Goal: Task Accomplishment & Management: Complete application form

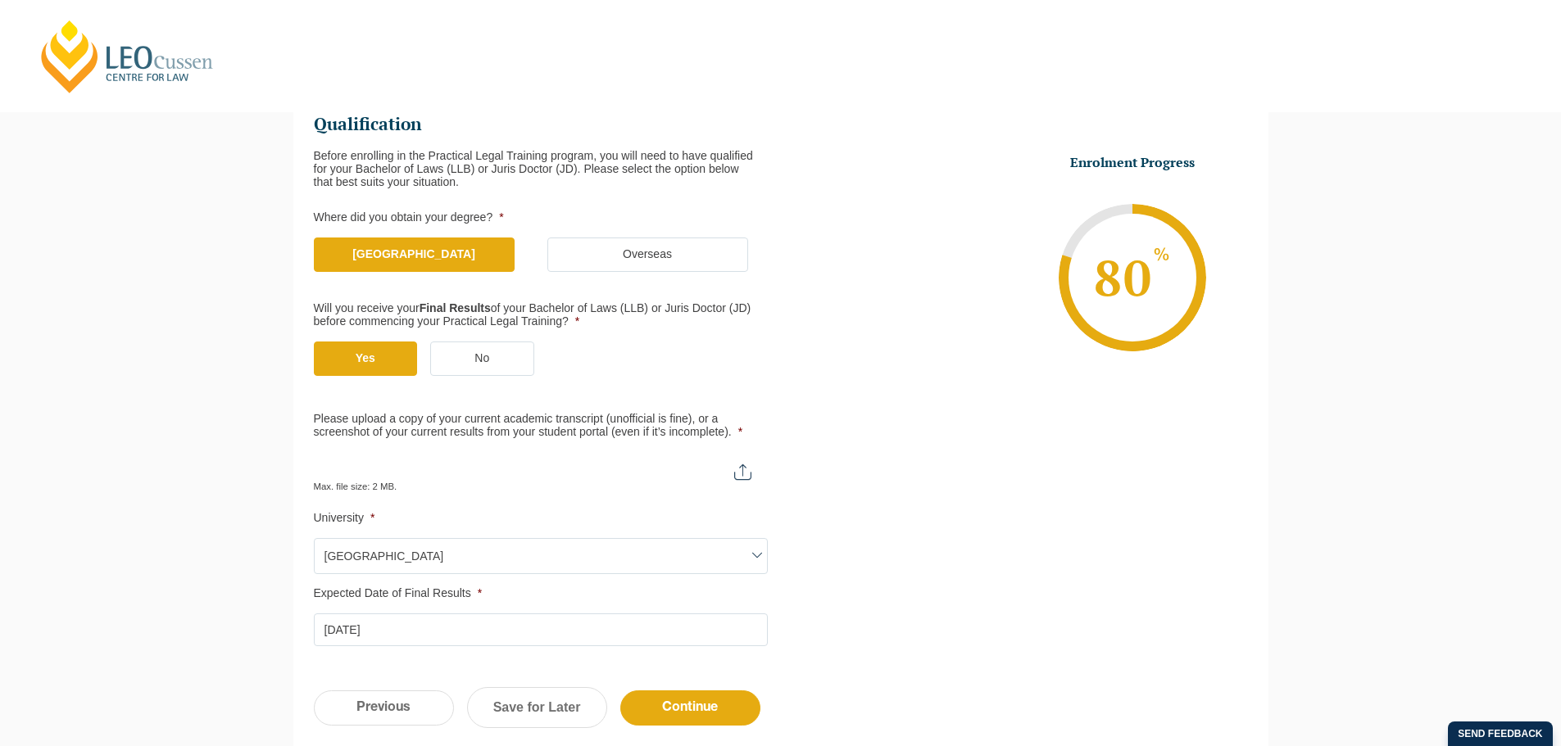
scroll to position [430, 0]
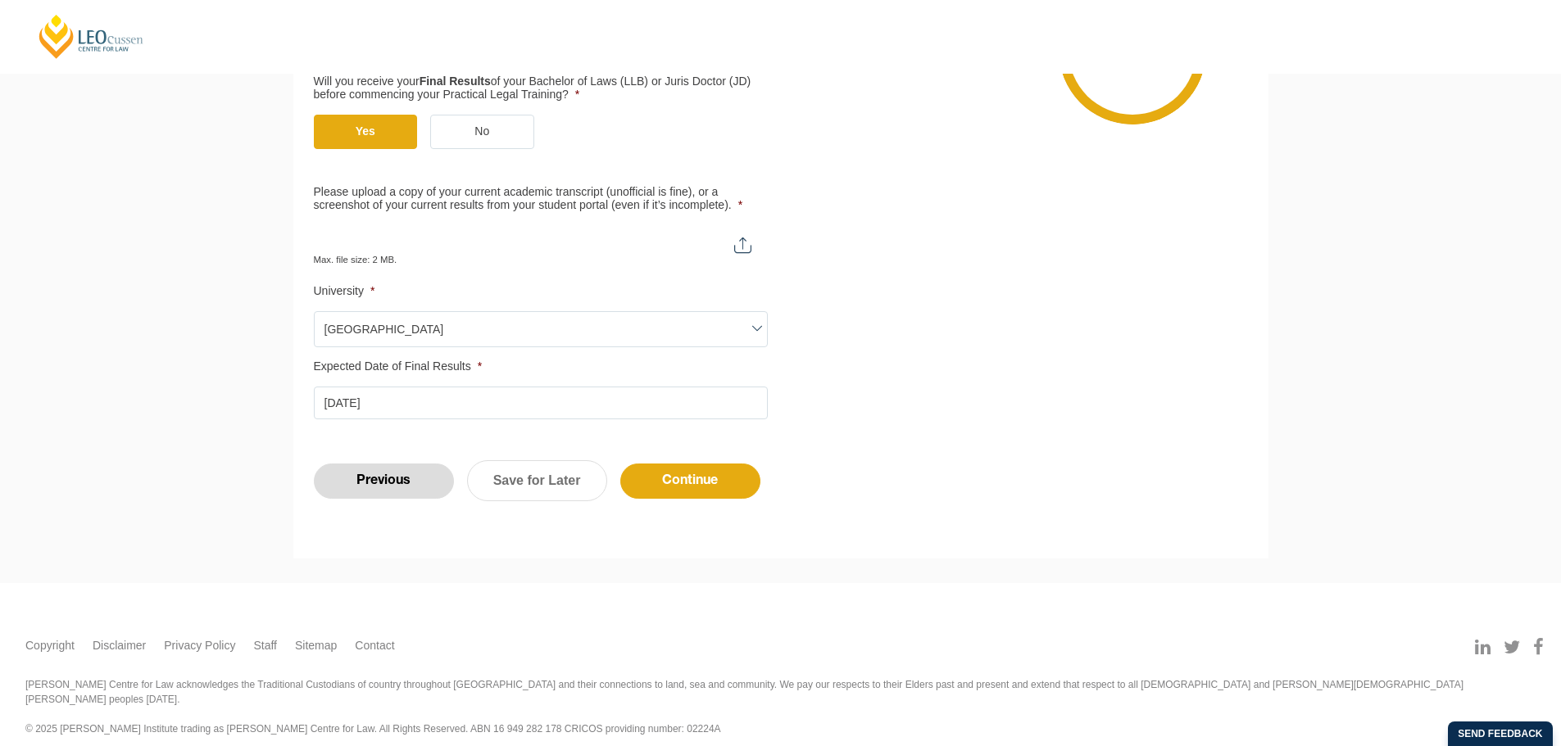
click at [380, 481] on input "Previous" at bounding box center [384, 481] width 140 height 35
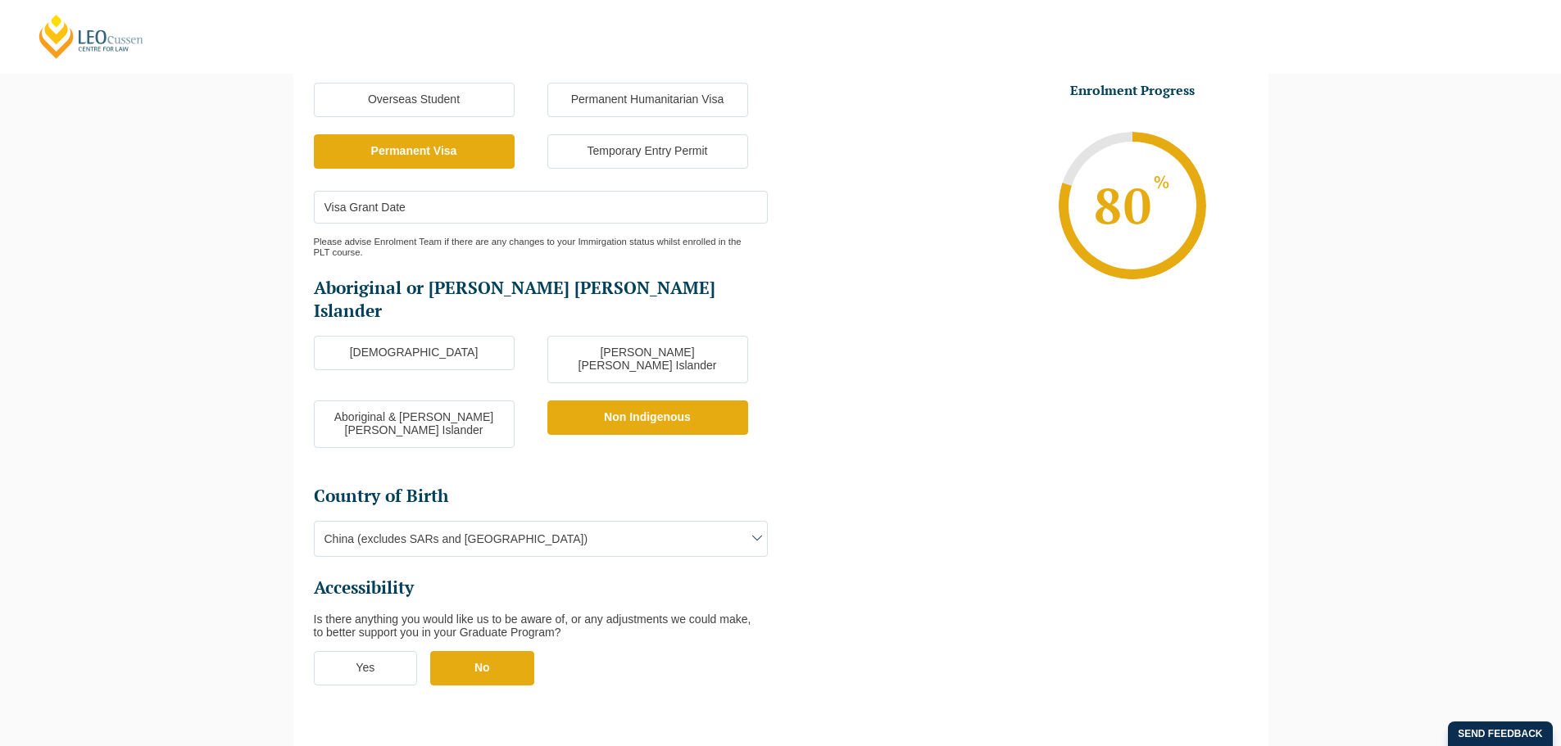
scroll to position [388, 0]
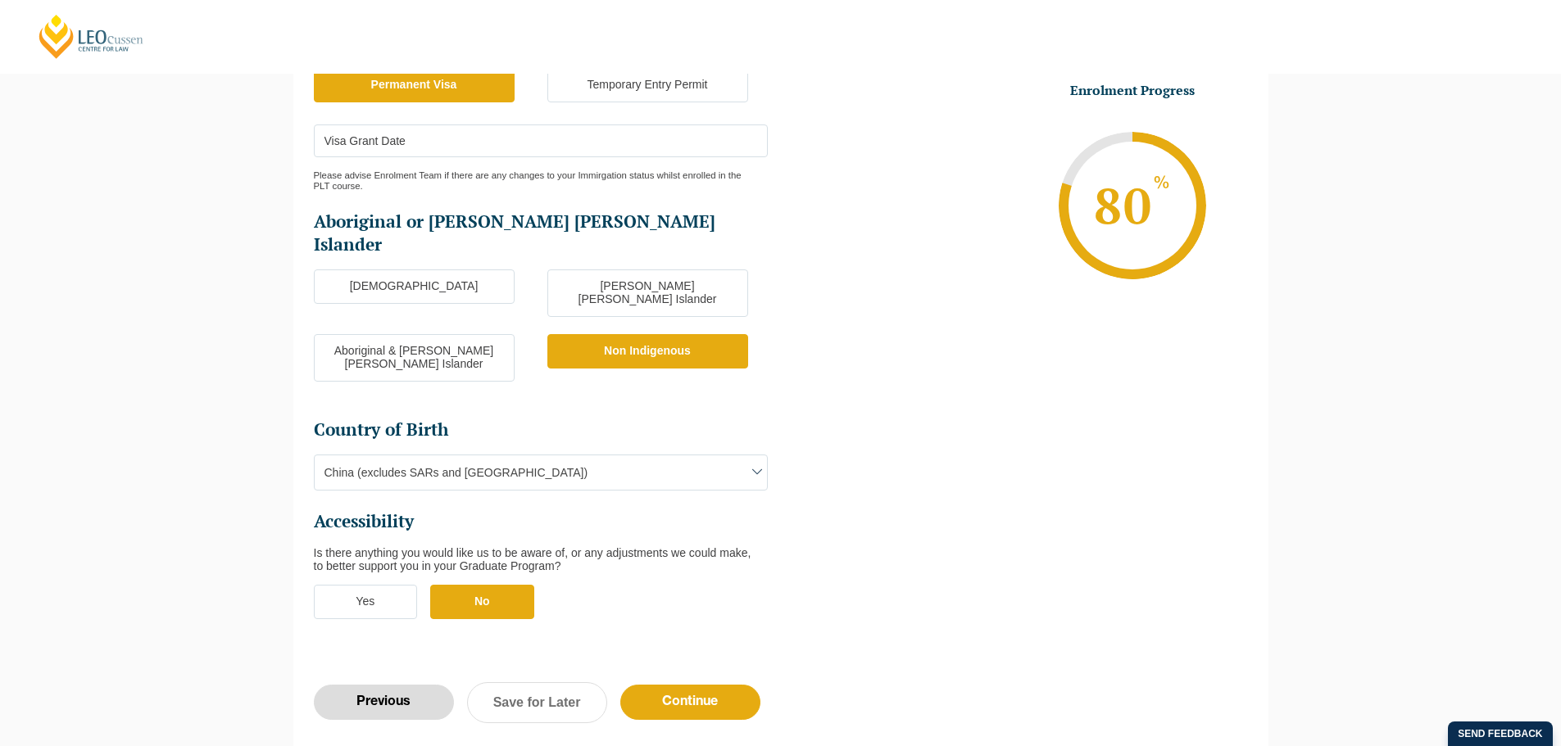
click at [385, 685] on input "Previous" at bounding box center [384, 702] width 140 height 35
select select "Online Part Time Learning"
select select "National ([GEOGRAPHIC_DATA]/[GEOGRAPHIC_DATA], [GEOGRAPHIC_DATA], [GEOGRAPHIC_D…"
select select
select select "[DATE] ([DATE] to [DATE])"
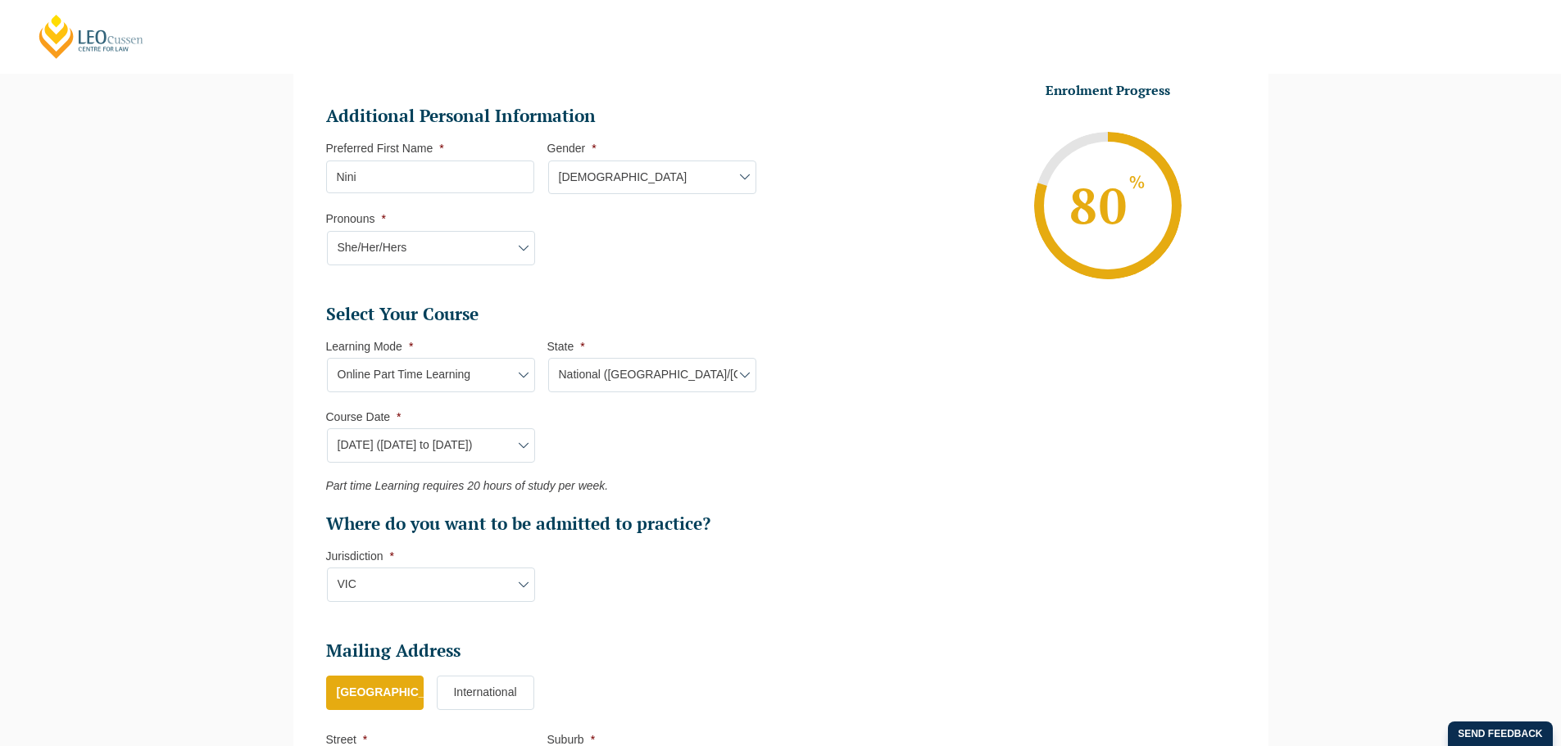
scroll to position [551, 0]
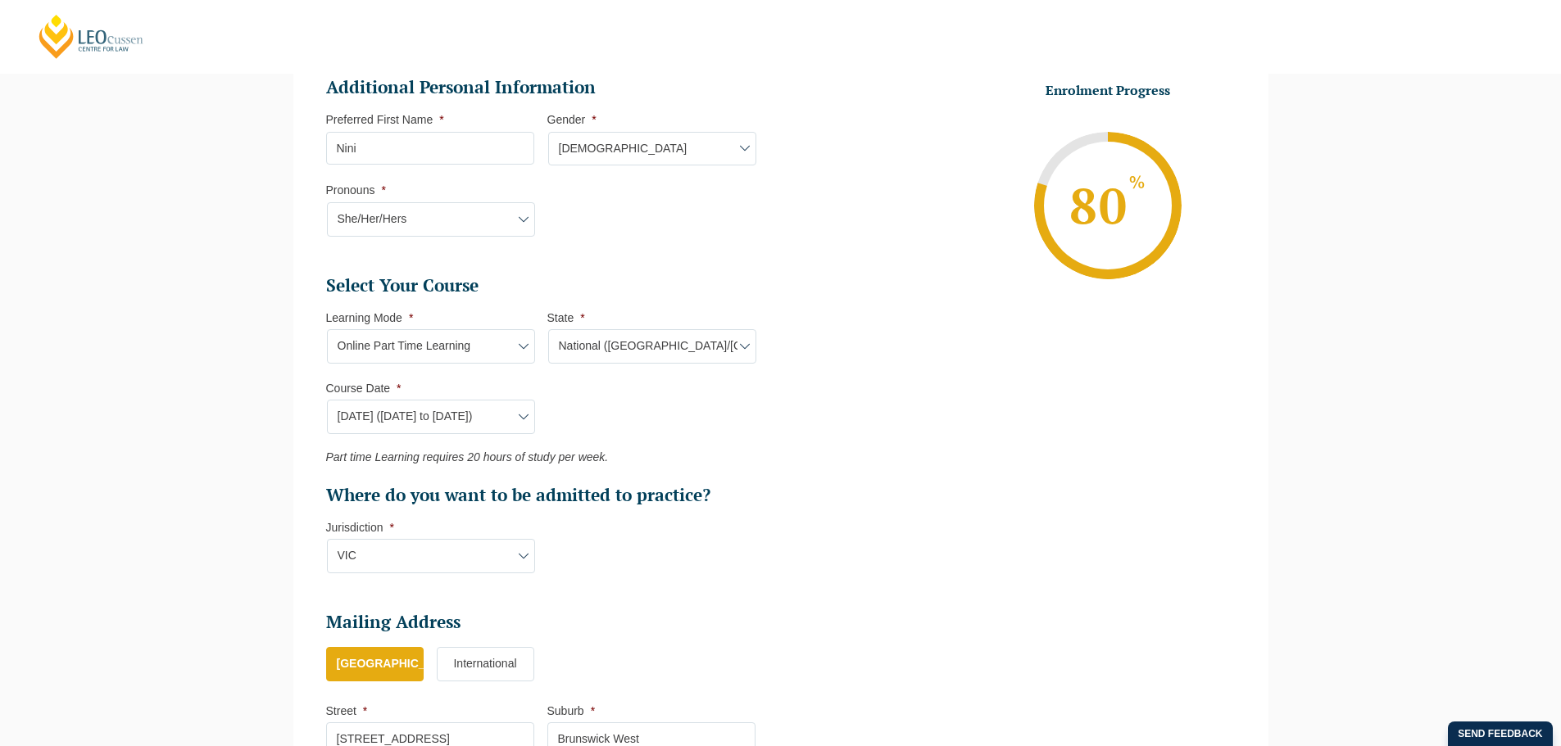
click at [465, 346] on select "Learning Mode* Online Full Time Learning Online Part Time Learning Blended Full…" at bounding box center [431, 346] width 208 height 34
select select "Online Full Time Learning"
click at [327, 329] on select "Learning Mode* Online Full Time Learning Online Part Time Learning Blended Full…" at bounding box center [431, 346] width 208 height 34
select select
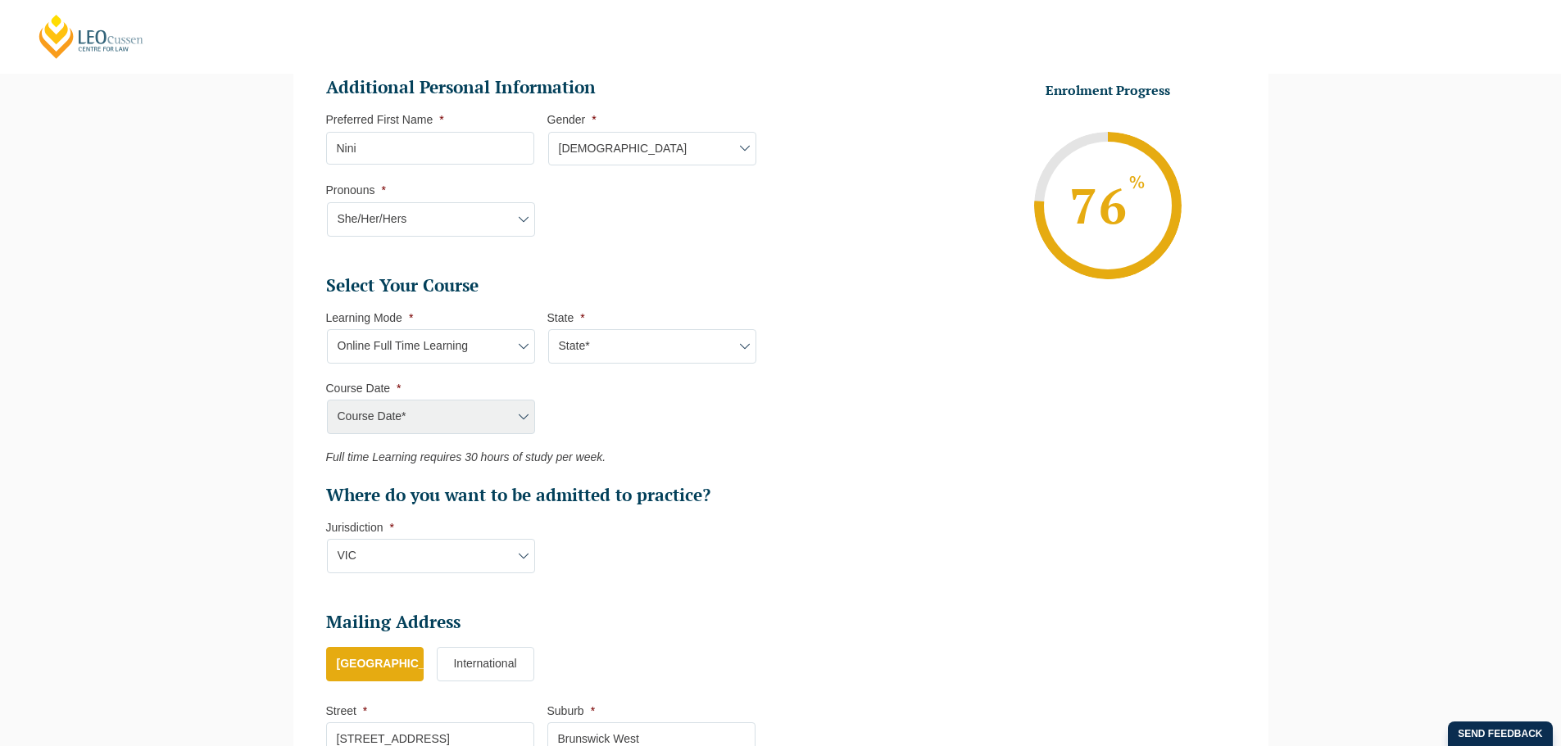
click at [459, 424] on div "Course Date* [DATE] ([DATE] to [DATE]) [DATE] ([DATE] to [DATE]) [DATE] ([DATE]…" at bounding box center [430, 417] width 208 height 34
click at [594, 358] on select "State* National ([GEOGRAPHIC_DATA]/[GEOGRAPHIC_DATA], [GEOGRAPHIC_DATA], [GEOGR…" at bounding box center [652, 346] width 208 height 34
select select "National ([GEOGRAPHIC_DATA]/[GEOGRAPHIC_DATA], [GEOGRAPHIC_DATA], [GEOGRAPHIC_D…"
click at [548, 329] on select "State* National ([GEOGRAPHIC_DATA]/[GEOGRAPHIC_DATA], [GEOGRAPHIC_DATA], [GEOGR…" at bounding box center [652, 346] width 208 height 34
click at [449, 422] on select "Course Date* [DATE] ([DATE] to [DATE]) [DATE] ([DATE] to [DATE]) [DATE] ([DATE]…" at bounding box center [431, 417] width 208 height 34
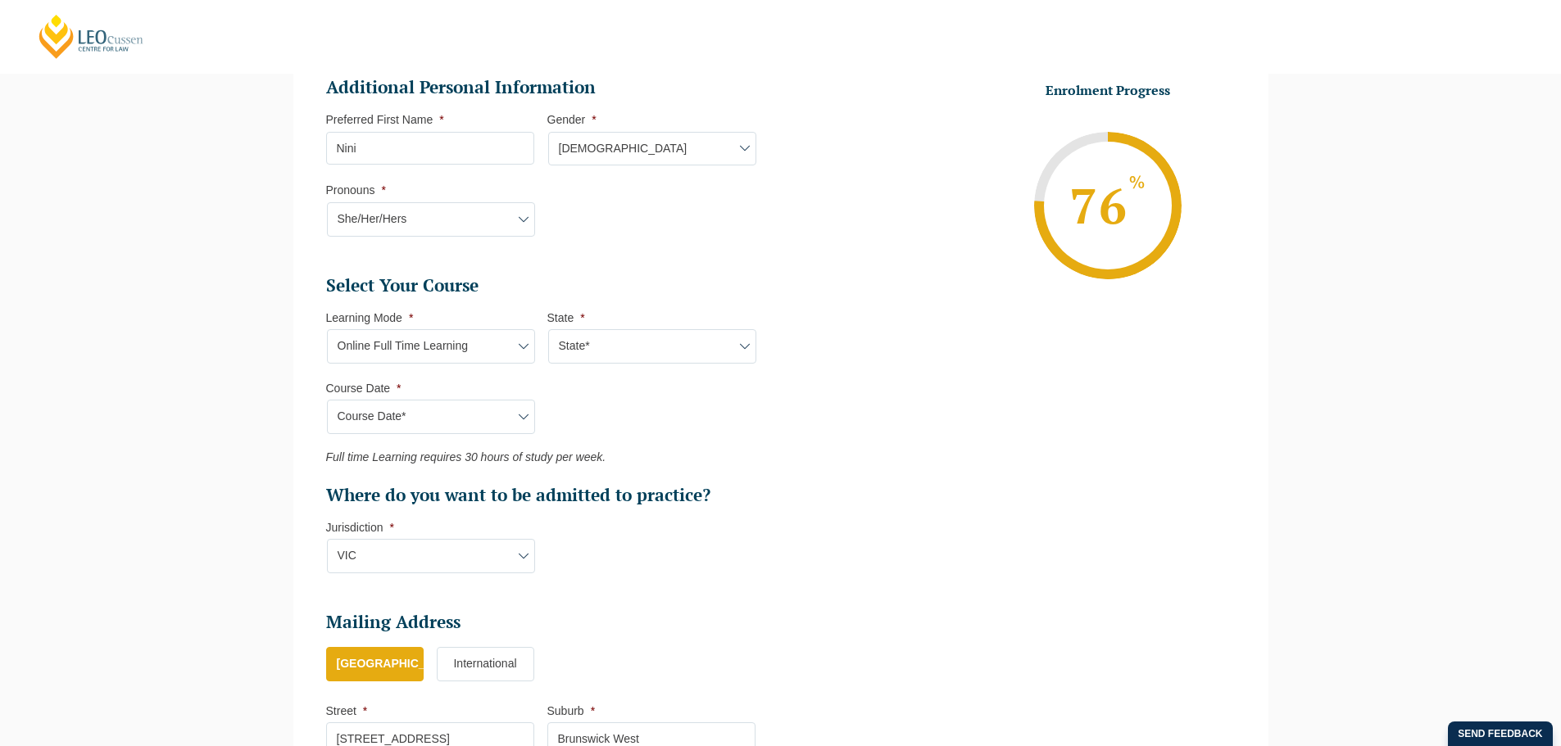
select select "[DATE] ([DATE] to [DATE])"
click at [327, 400] on select "Course Date* [DATE] ([DATE] to [DATE]) [DATE] ([DATE] to [DATE]) [DATE] ([DATE]…" at bounding box center [431, 417] width 208 height 34
type input "Intake [DATE] FT"
type input "Practical Legal Training (NAT)"
select select "NAT PLT (DEC) 2025 Full Time Online"
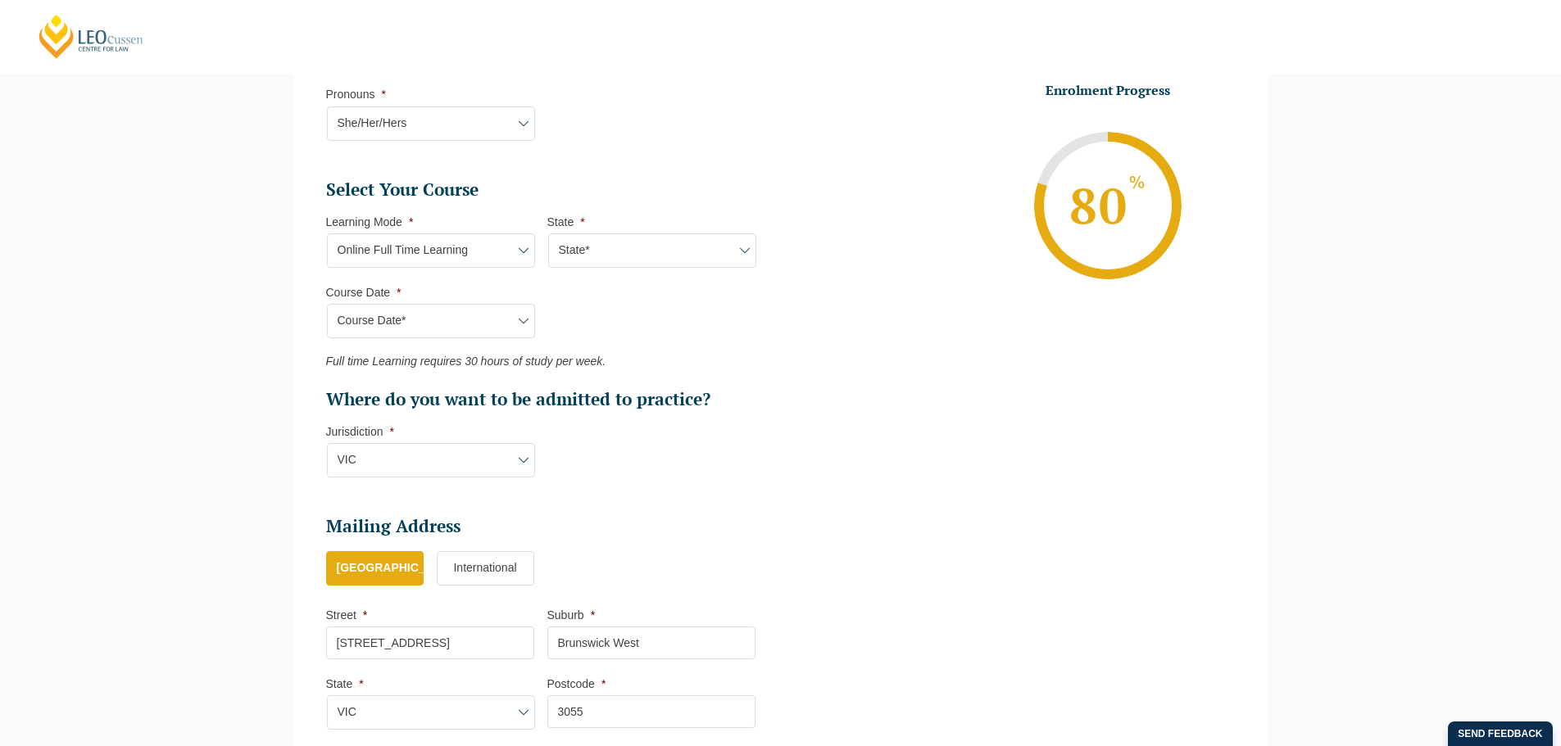
scroll to position [797, 0]
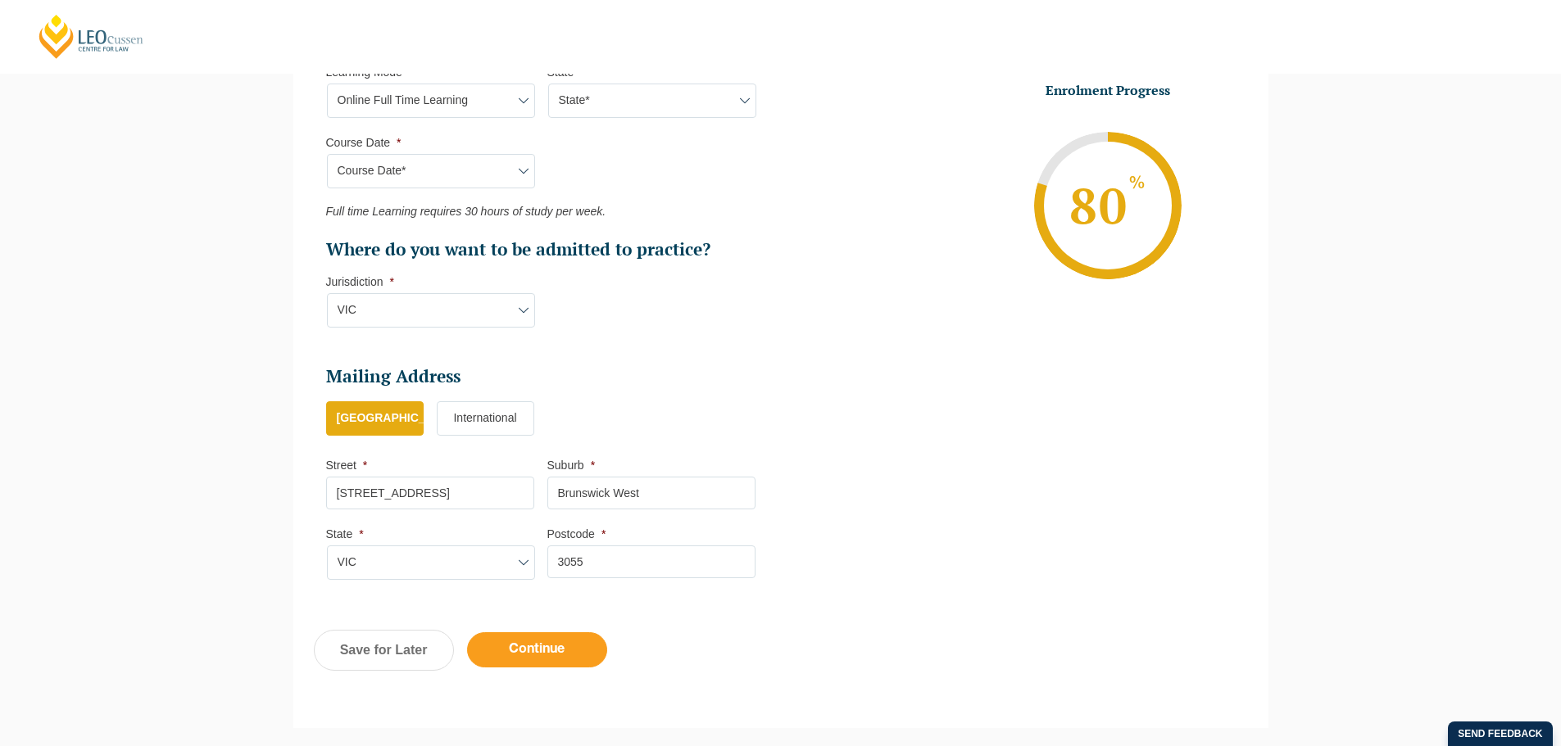
click at [577, 651] on input "Continue" at bounding box center [537, 650] width 140 height 35
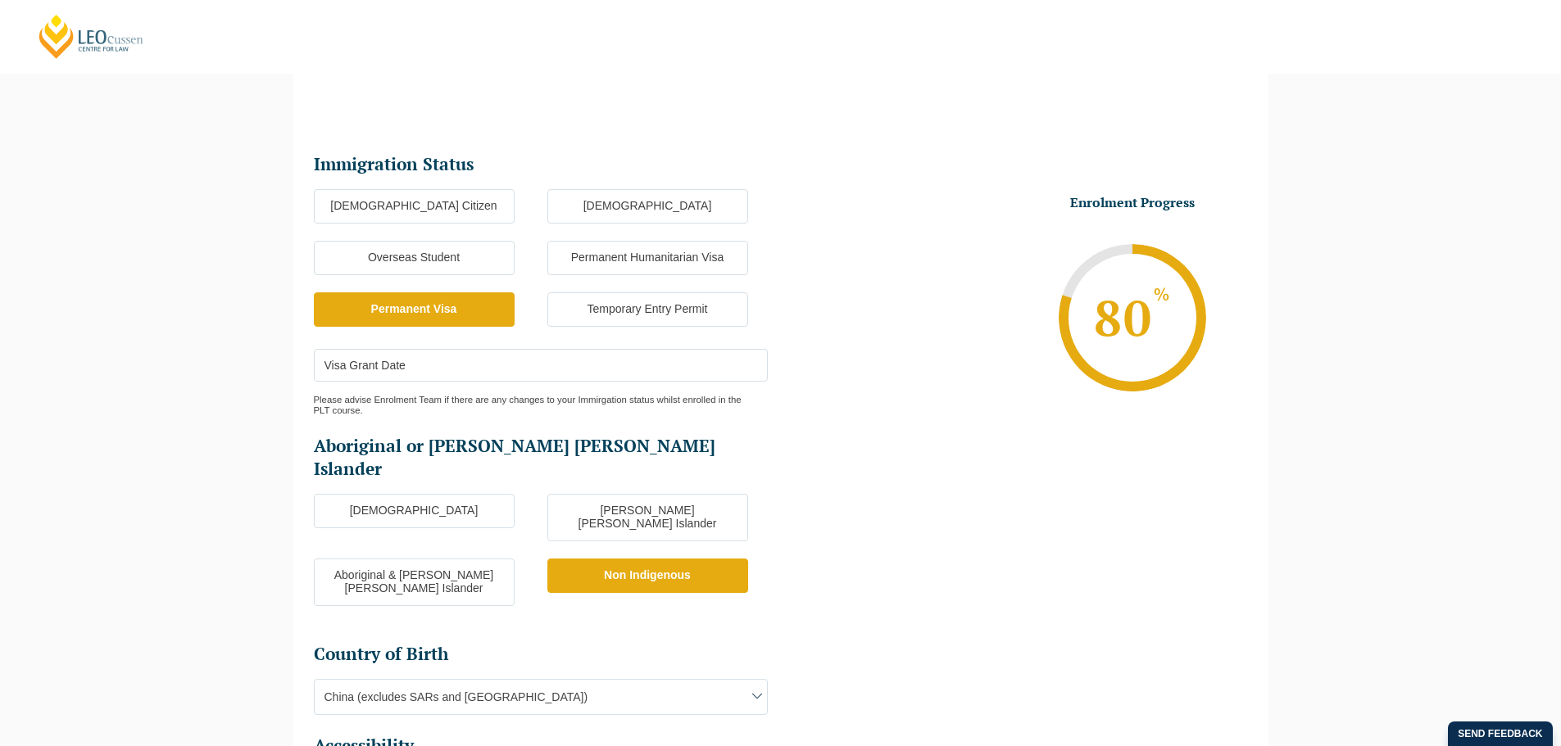
scroll to position [142, 0]
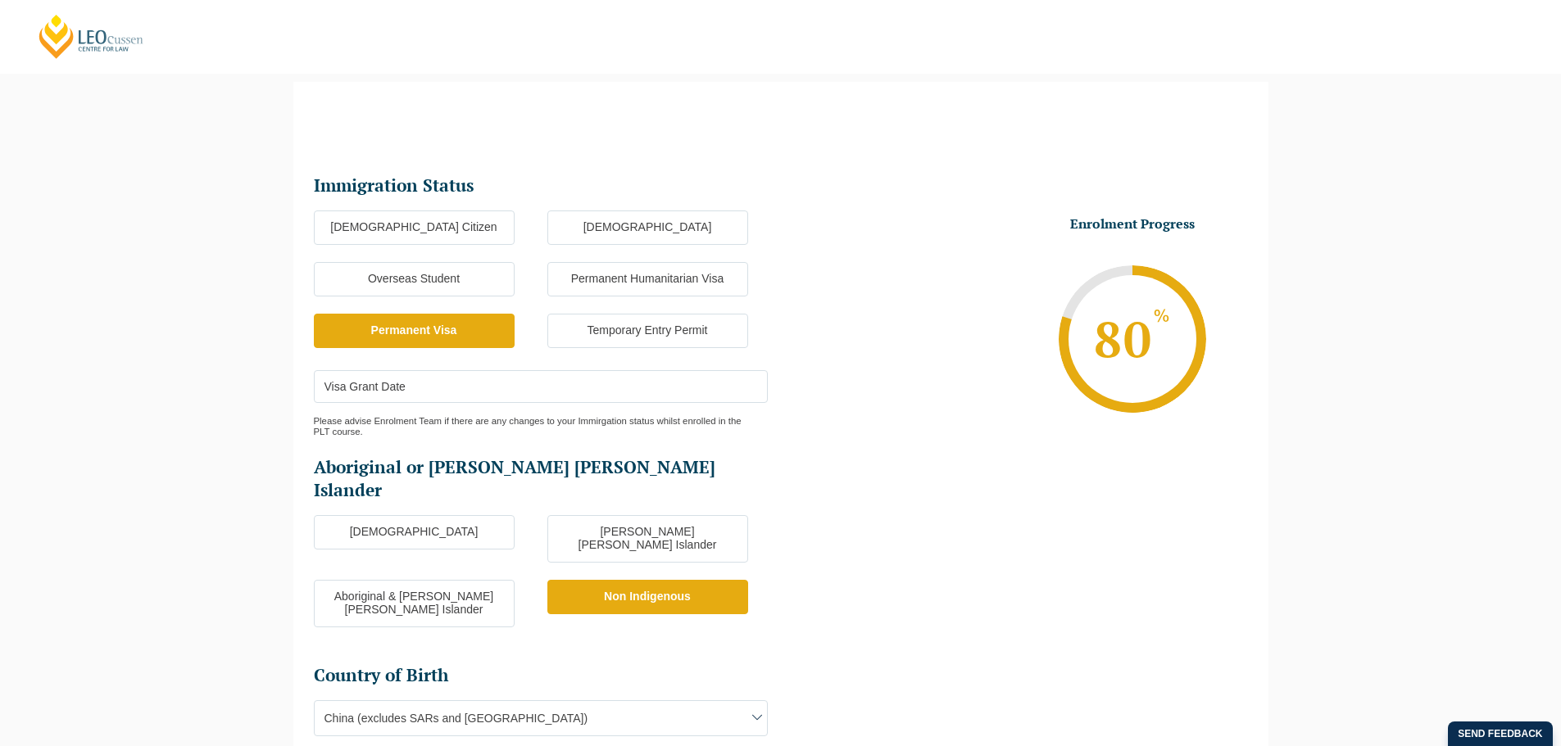
click at [151, 298] on div "Step 3 of 6 50% Congratulations! You’re taking the first step to being a Qualif…" at bounding box center [780, 554] width 1561 height 994
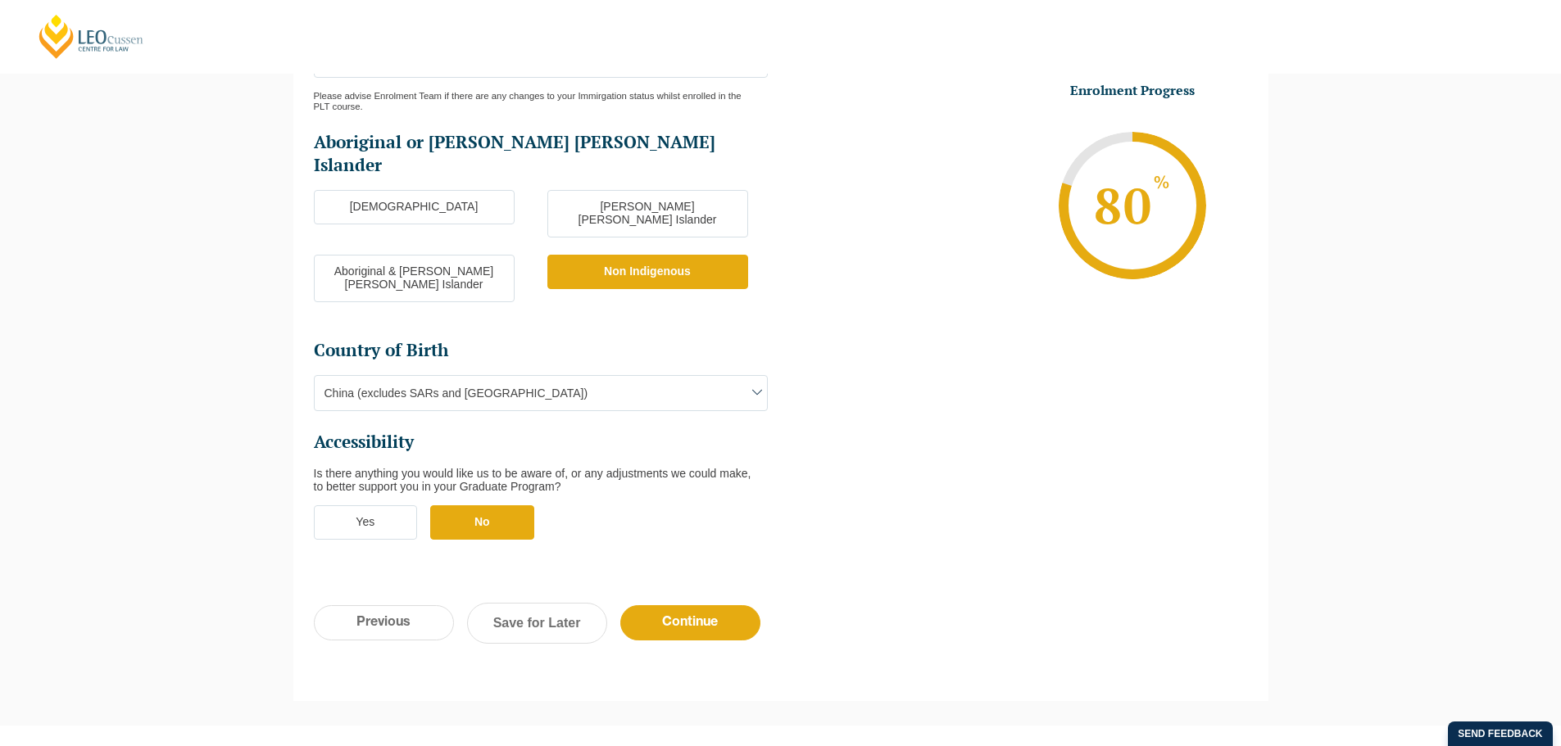
scroll to position [551, 0]
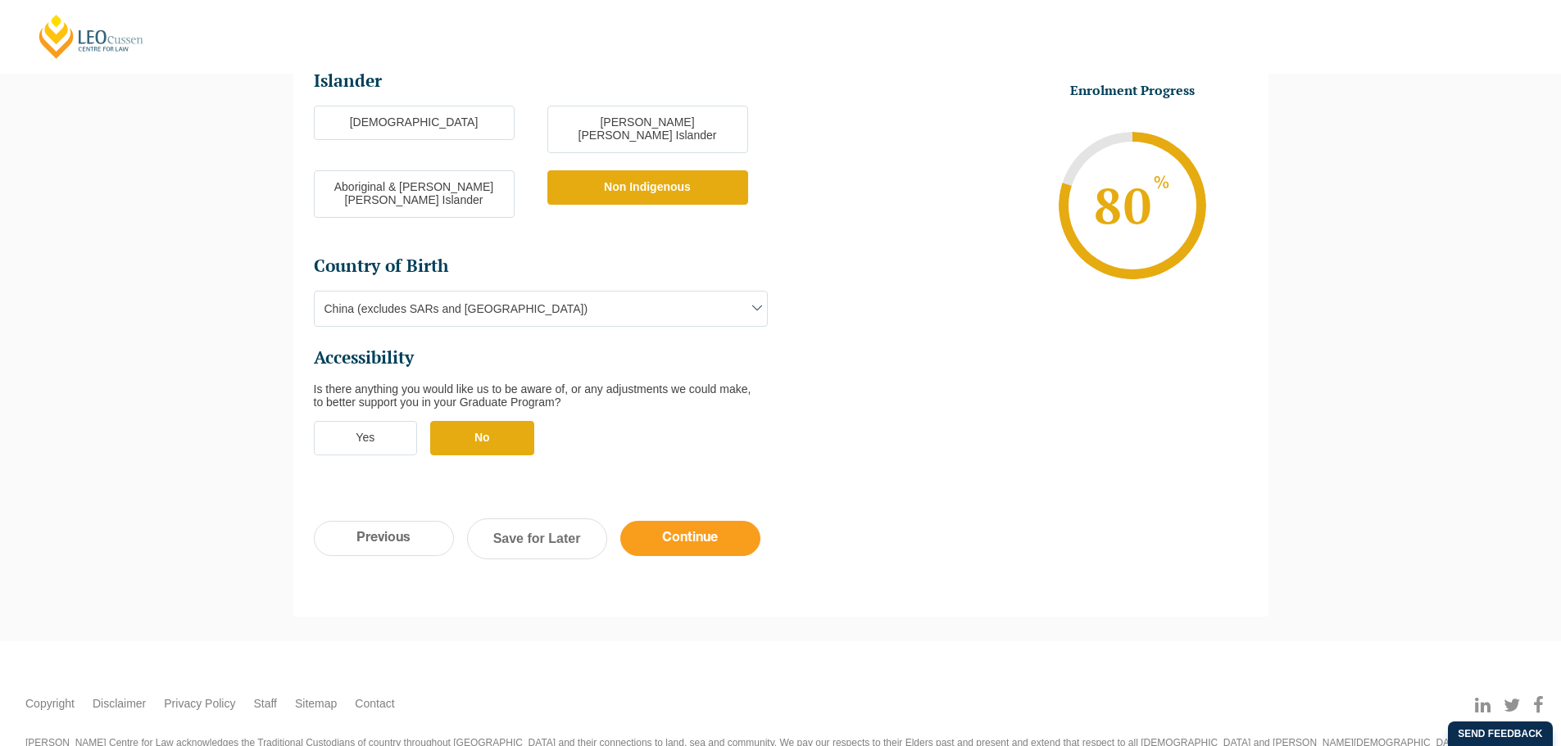
click at [712, 521] on input "Continue" at bounding box center [690, 538] width 140 height 35
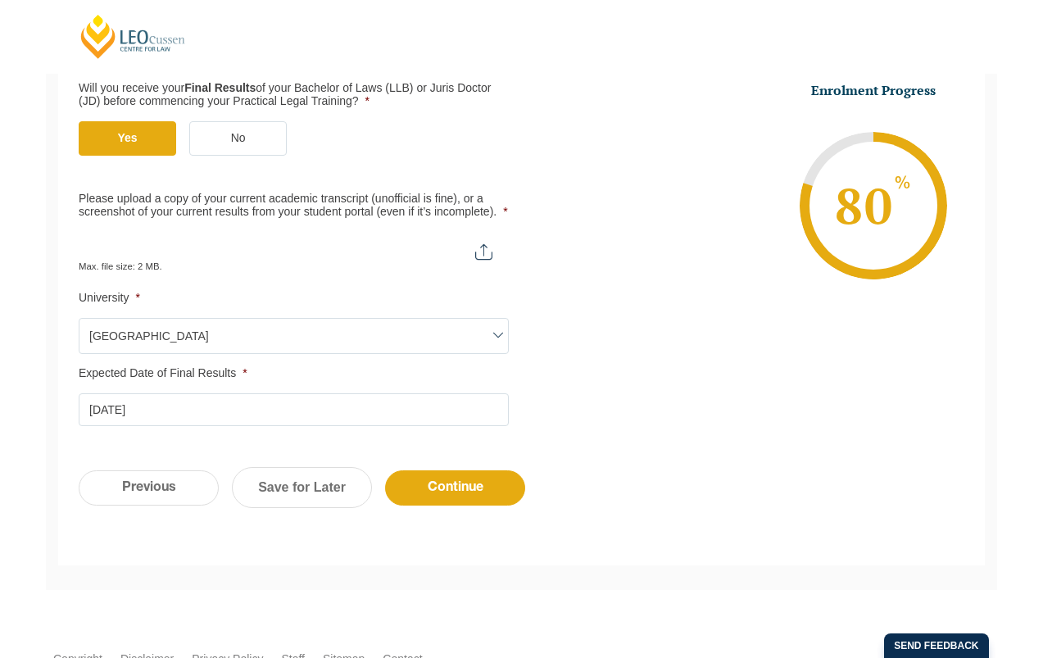
scroll to position [430, 0]
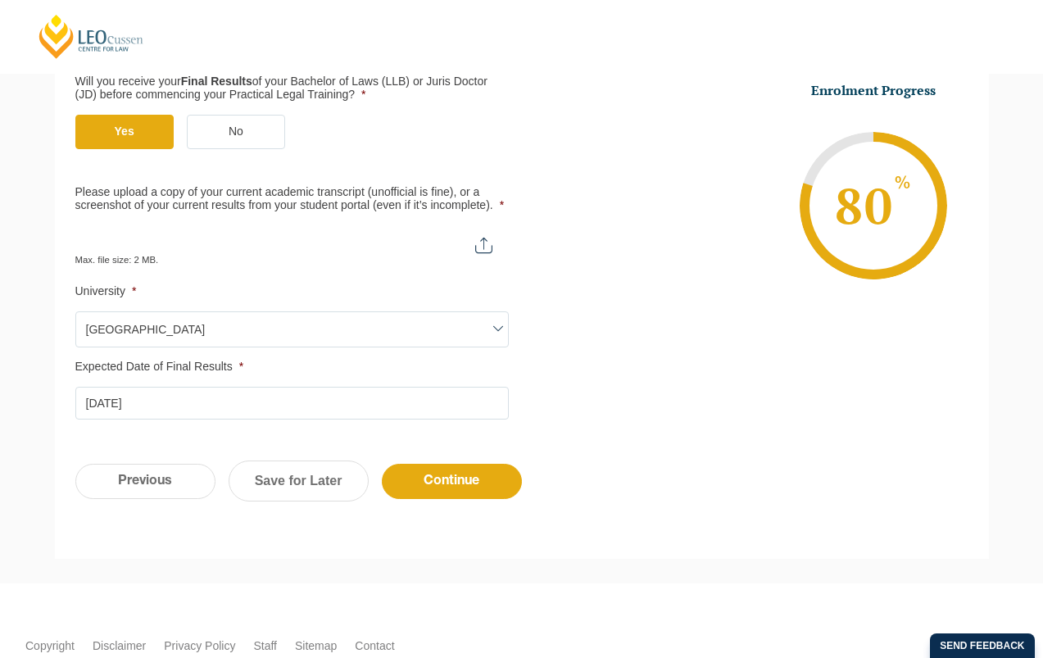
click at [569, 234] on li "Enrolment Progress 80 % Form Progress Download Course Guide [EMAIL_ADDRESS][DOM…" at bounding box center [755, 205] width 467 height 247
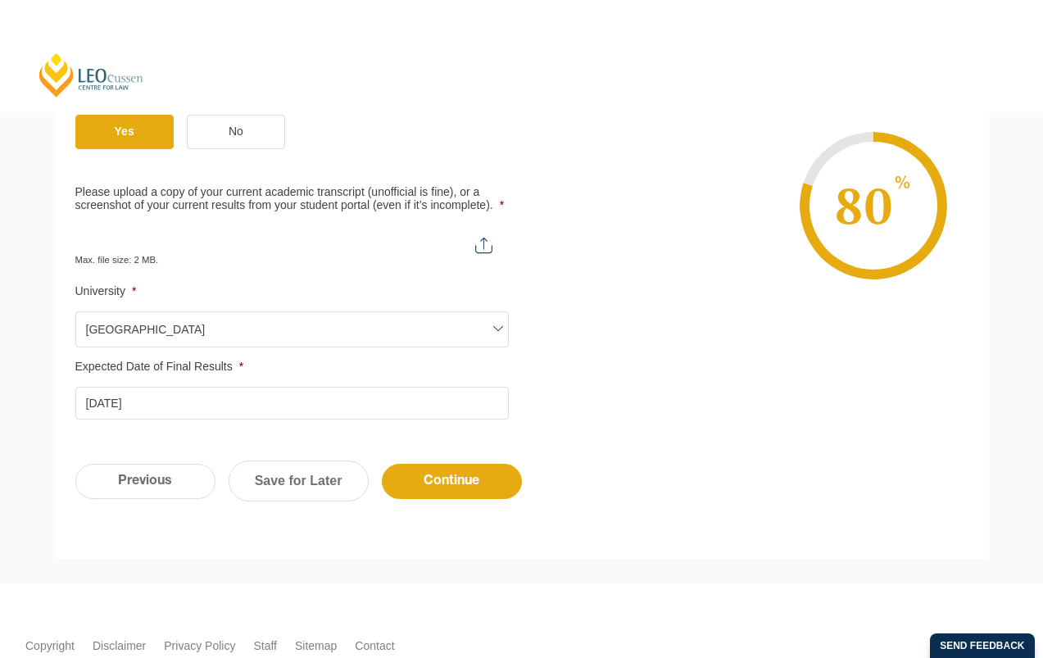
click at [492, 237] on input "Please upload a copy of your current academic transcript (unofficial is fine), …" at bounding box center [291, 239] width 433 height 28
type input "C:\fakepath\unofficial acadamic result.pdf"
click at [262, 401] on input "[DATE]" at bounding box center [291, 403] width 433 height 33
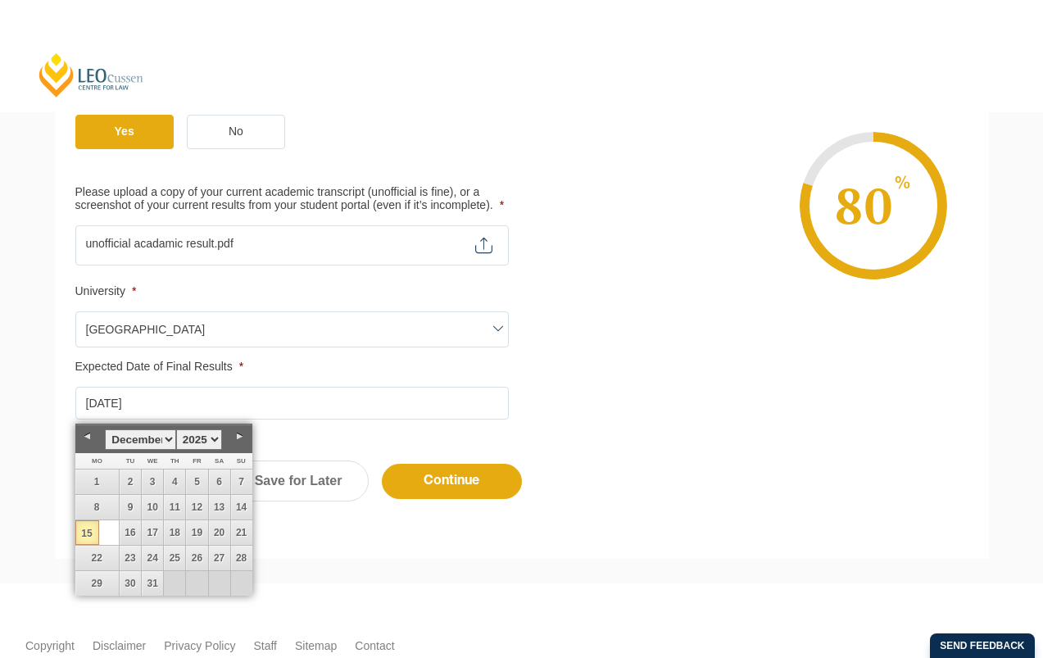
click at [166, 439] on select "January February March April May June July August September October November De…" at bounding box center [140, 439] width 70 height 20
click at [240, 580] on link "30" at bounding box center [240, 583] width 25 height 25
type input "[DATE]"
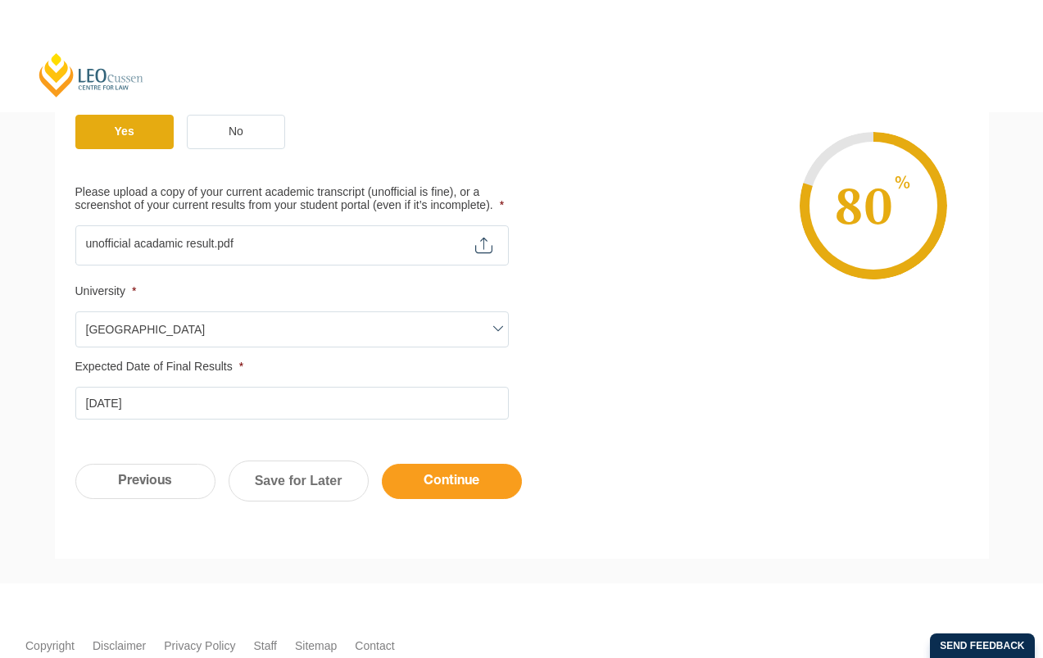
click at [468, 469] on input "Continue" at bounding box center [452, 481] width 140 height 35
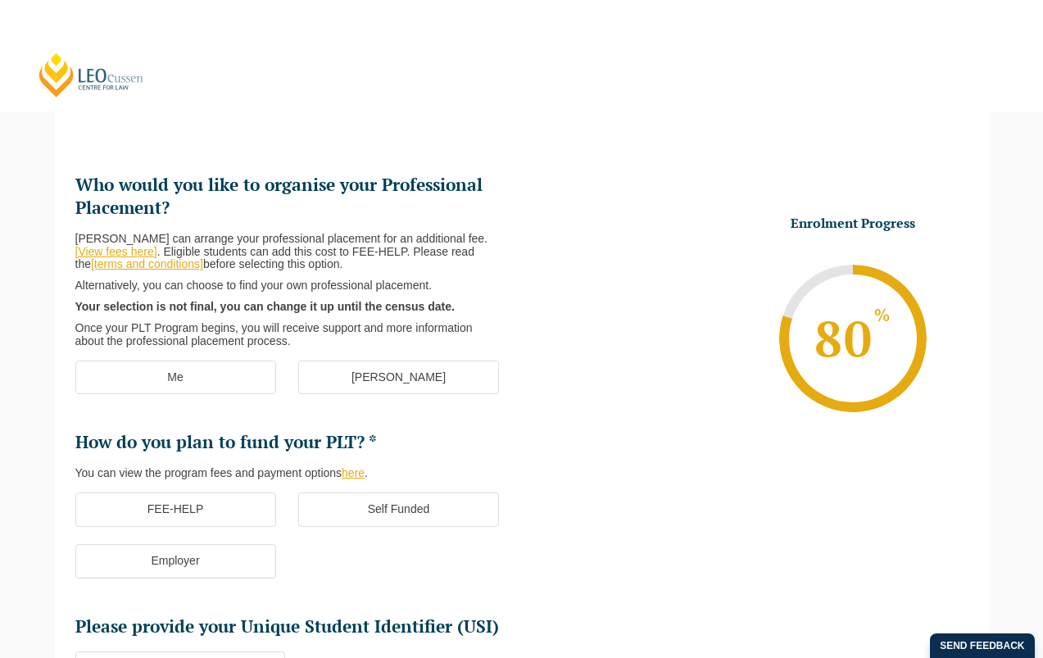
scroll to position [142, 0]
click at [236, 367] on label "Me" at bounding box center [175, 378] width 201 height 34
click at [0, 0] on input "Me" at bounding box center [0, 0] width 0 height 0
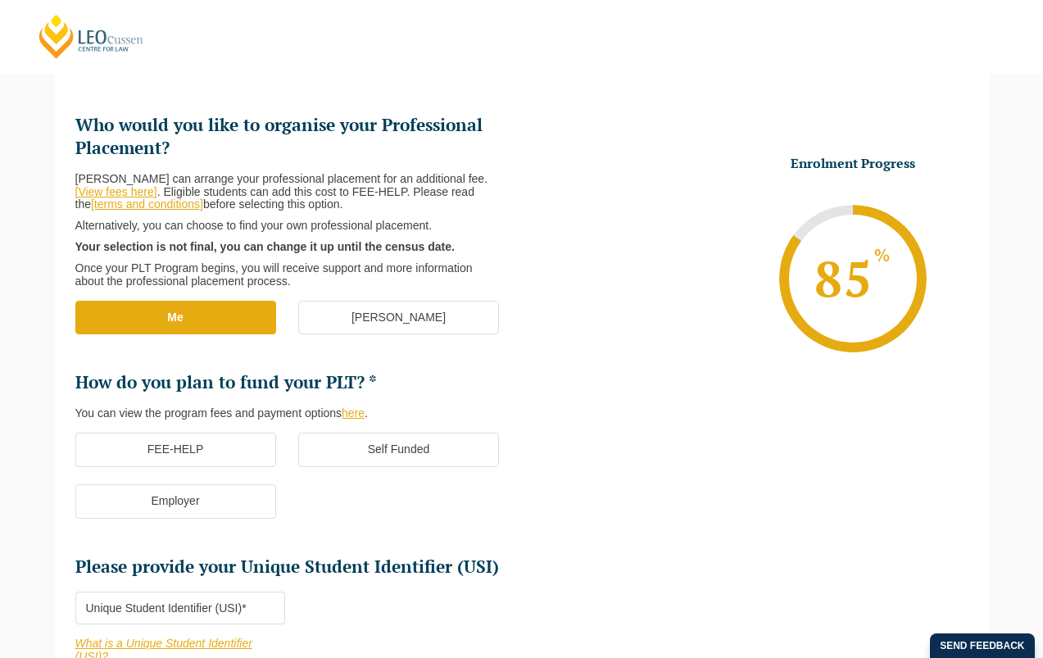
scroll to position [306, 0]
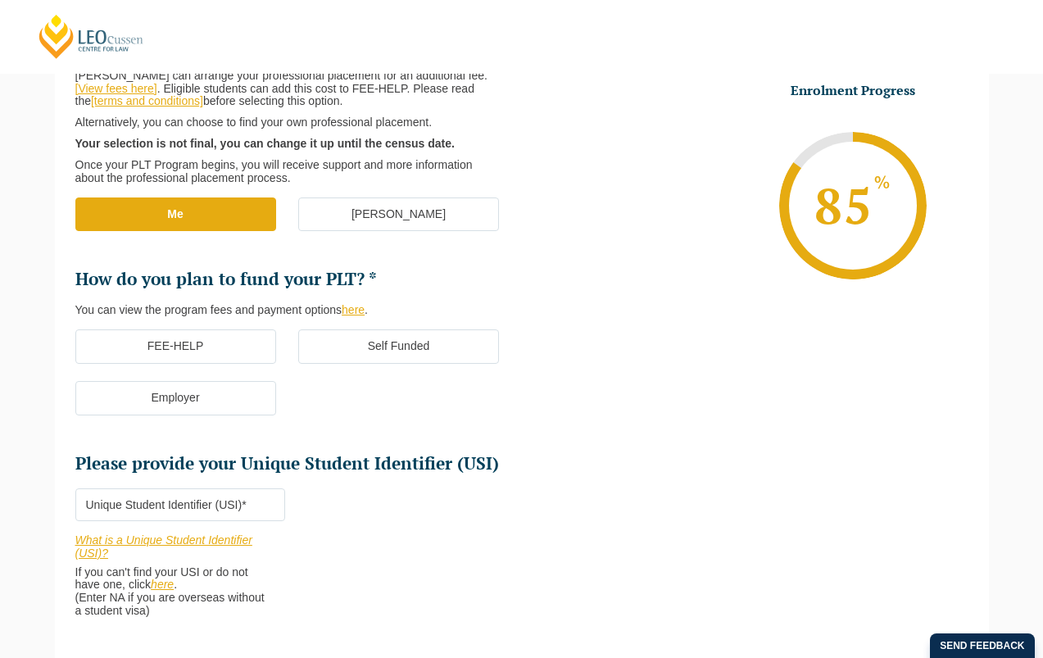
click at [413, 330] on label "Self Funded" at bounding box center [398, 346] width 201 height 34
click at [0, 0] on input "Self Funded" at bounding box center [0, 0] width 0 height 0
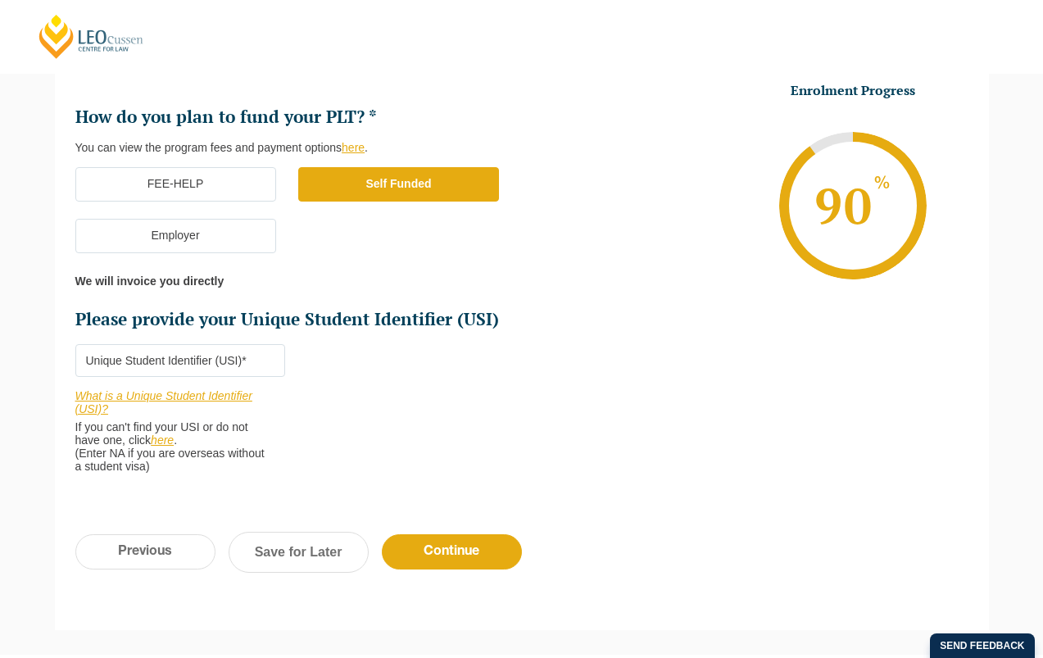
scroll to position [470, 0]
